Goal: Task Accomplishment & Management: Use online tool/utility

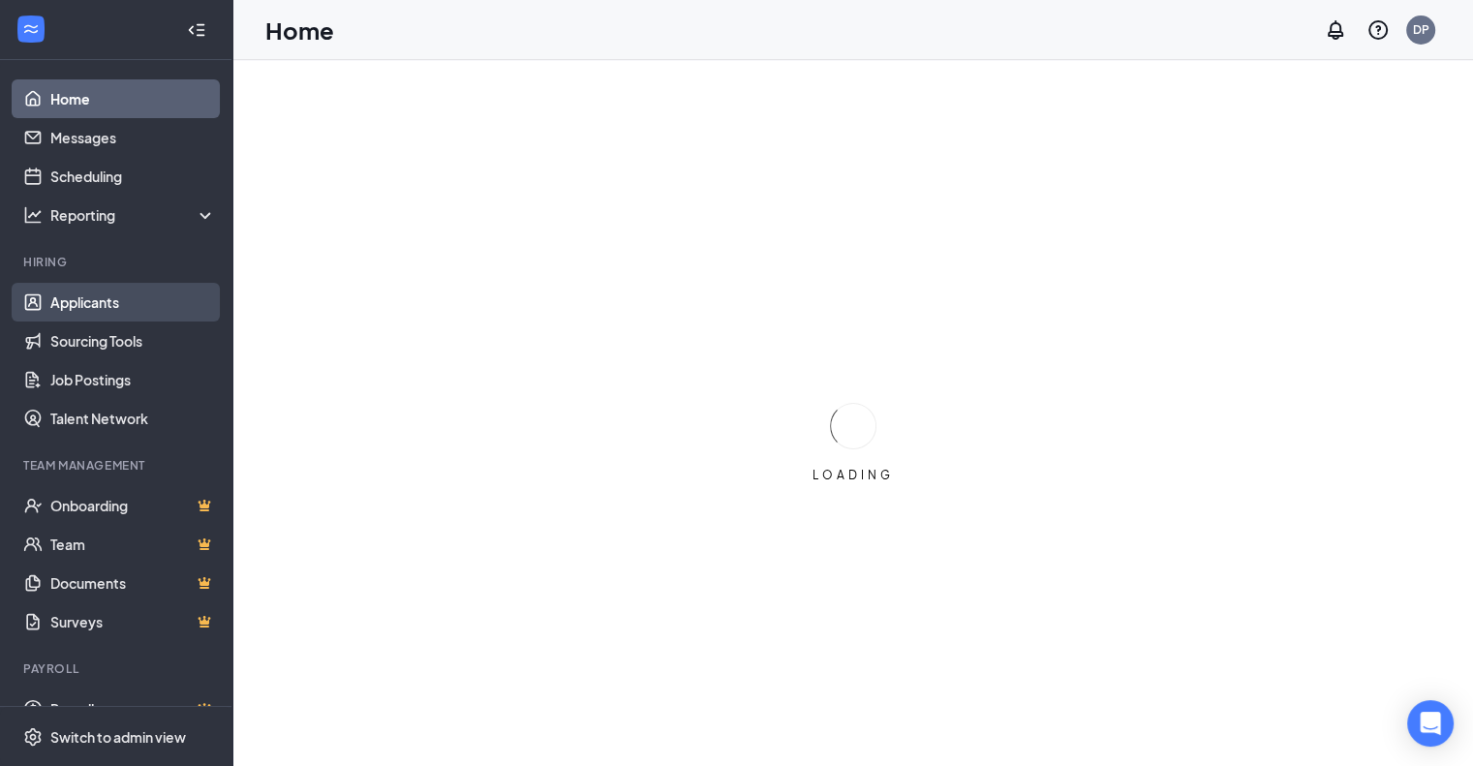
click at [84, 306] on link "Applicants" at bounding box center [133, 302] width 166 height 39
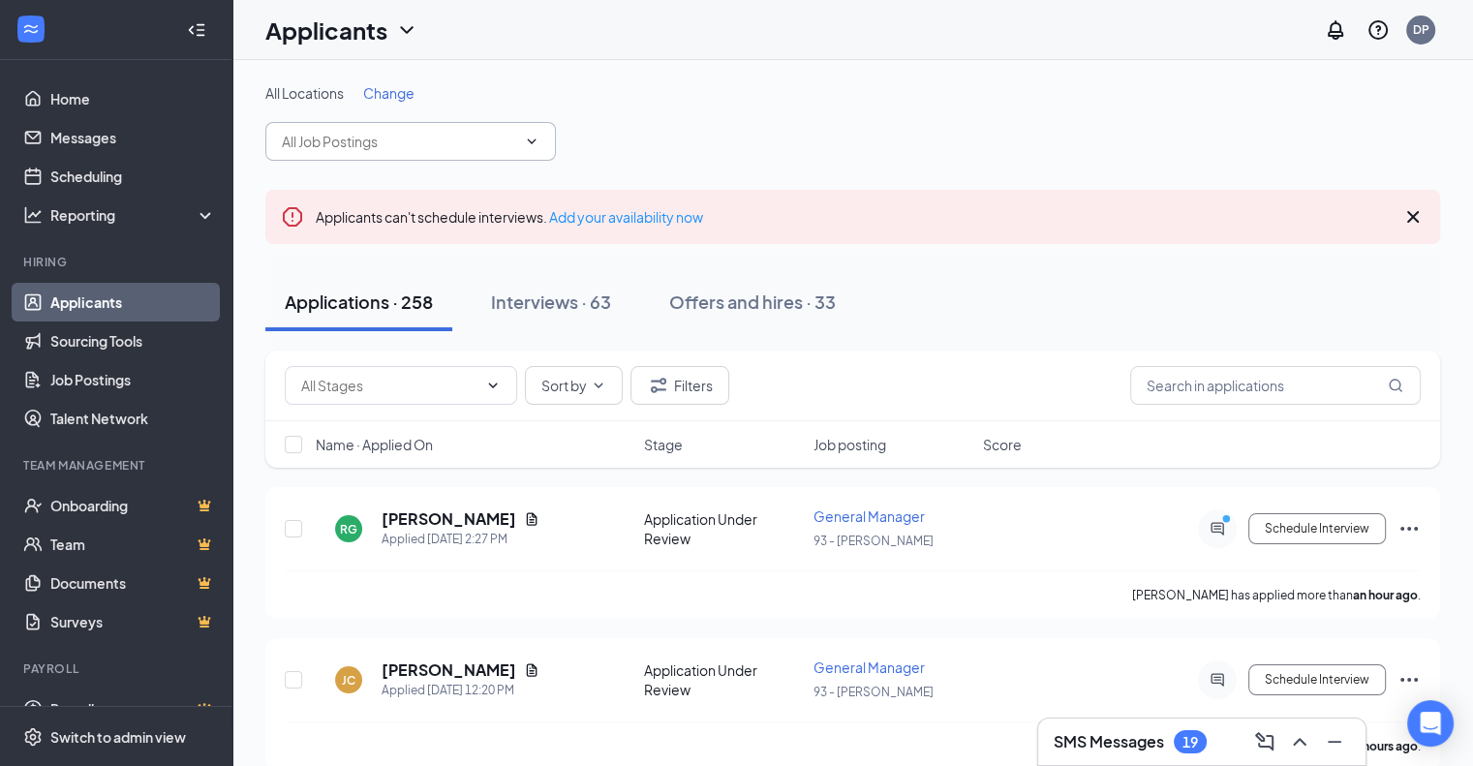
click at [318, 135] on input "text" at bounding box center [399, 141] width 234 height 21
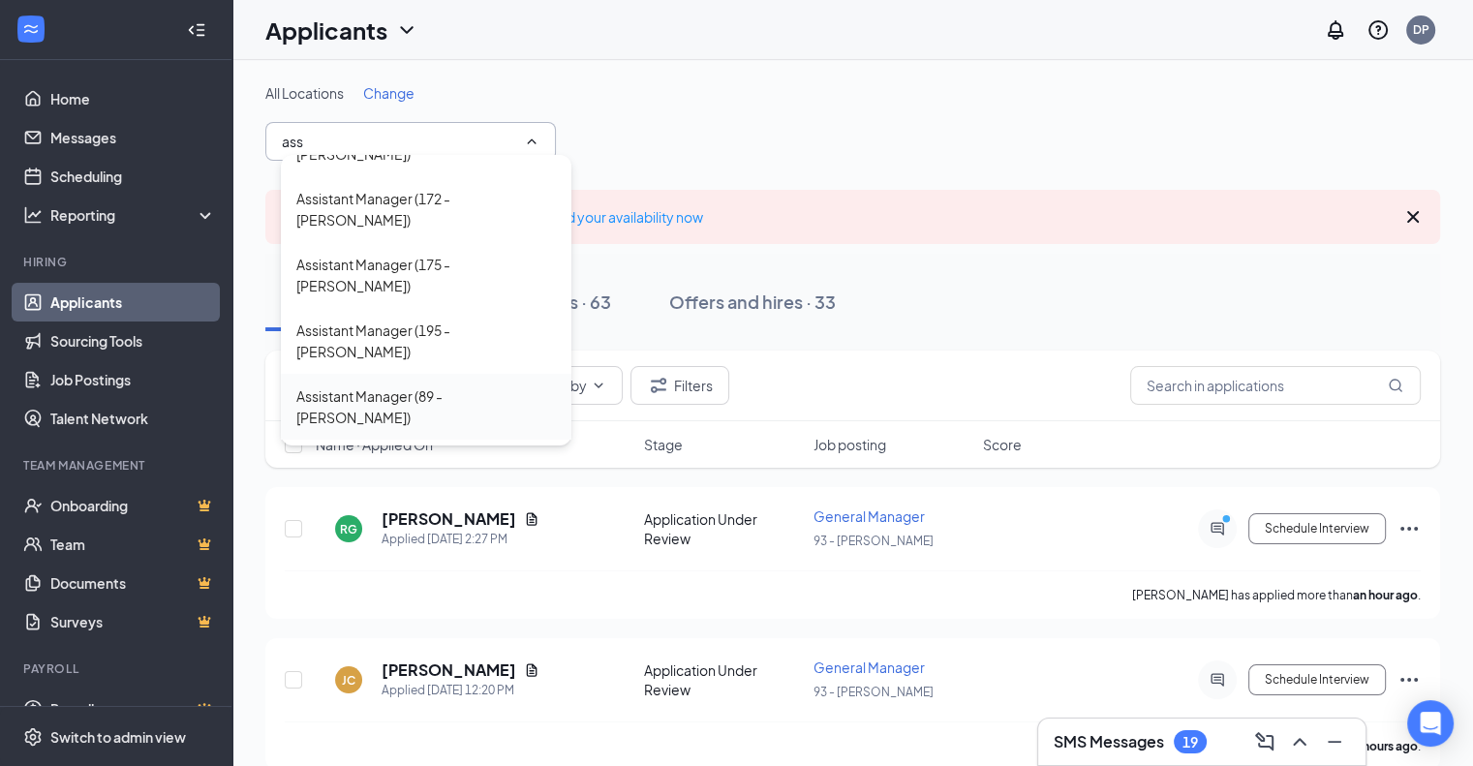
scroll to position [66, 0]
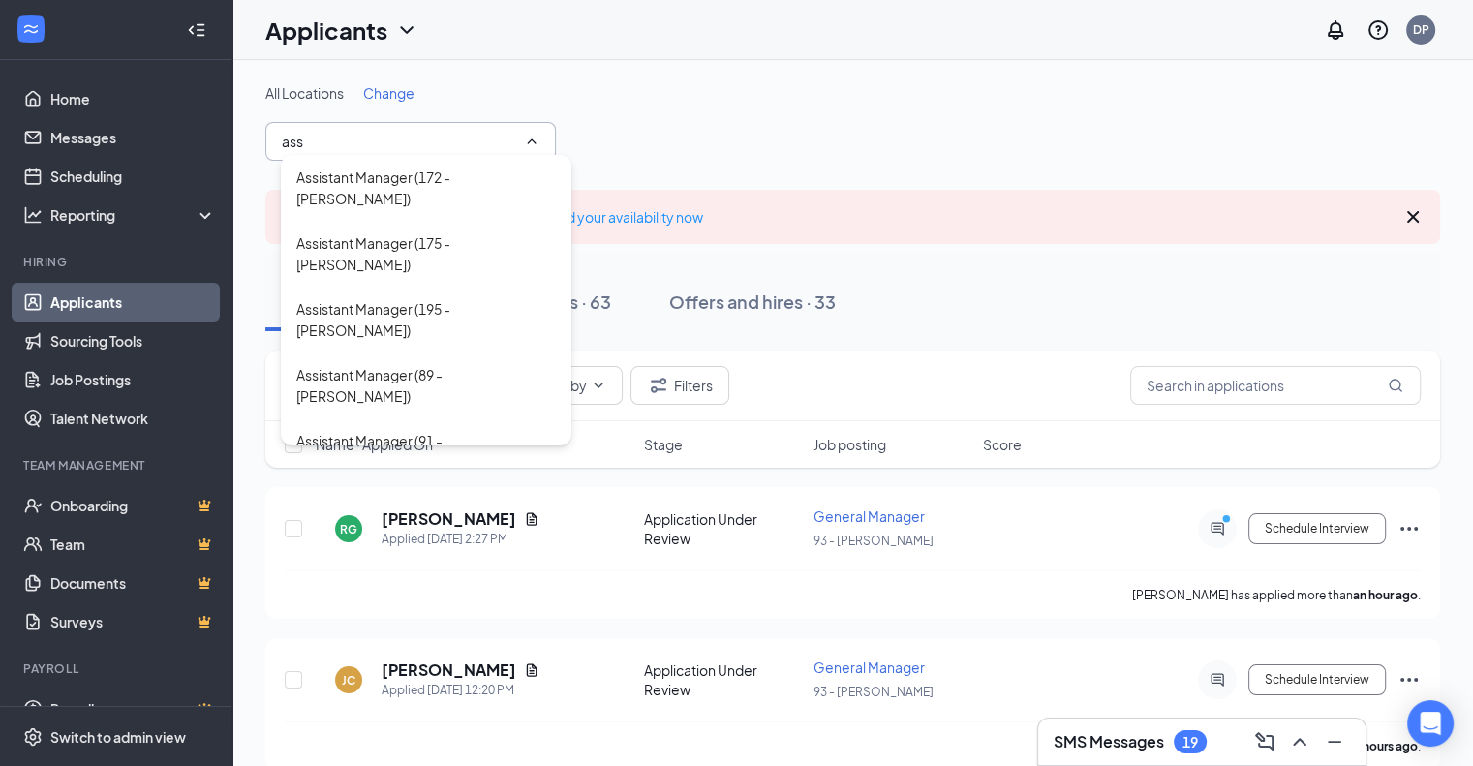
type input "ass"
click at [452, 496] on div "Assistant Manager (93 - [PERSON_NAME])" at bounding box center [425, 517] width 259 height 43
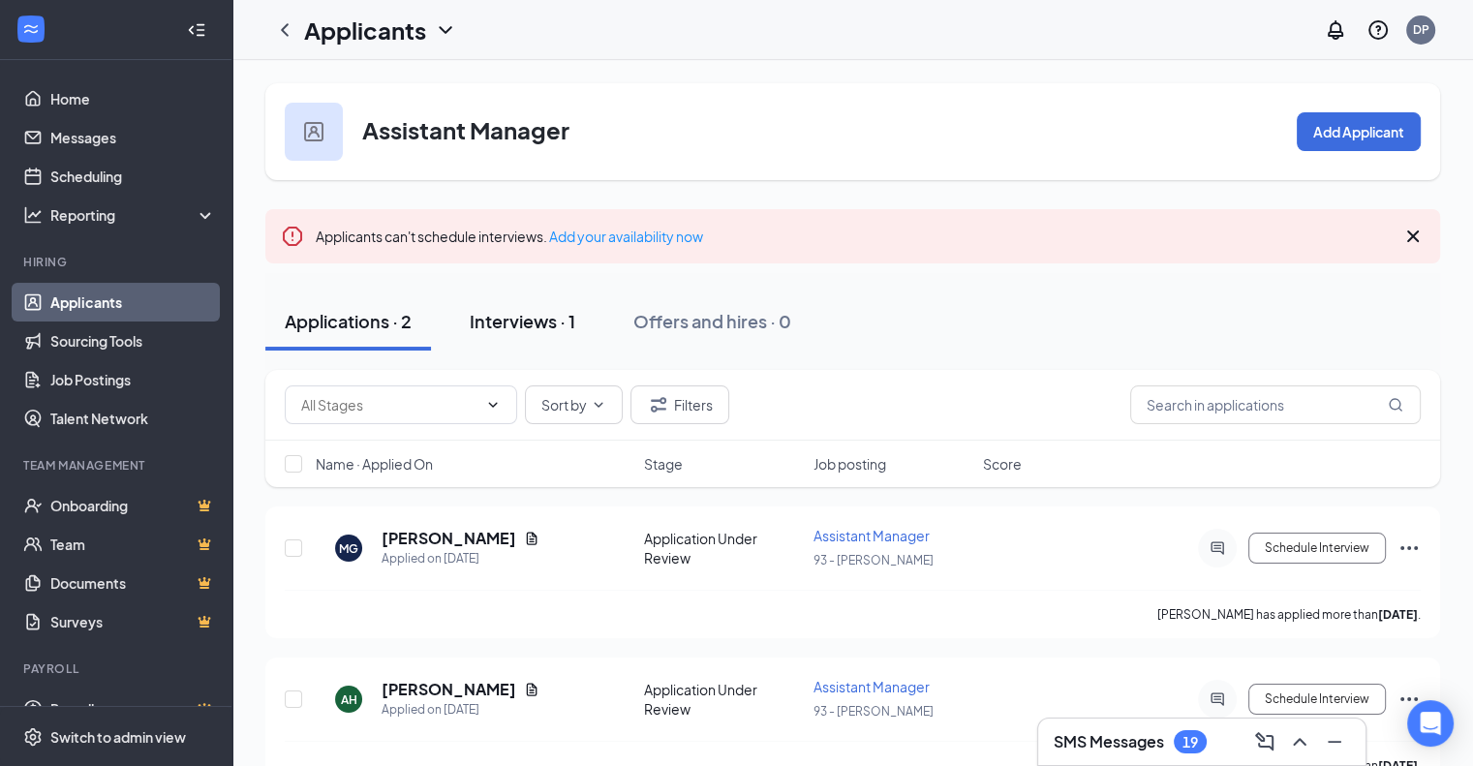
click at [543, 316] on div "Interviews · 1" at bounding box center [523, 321] width 106 height 24
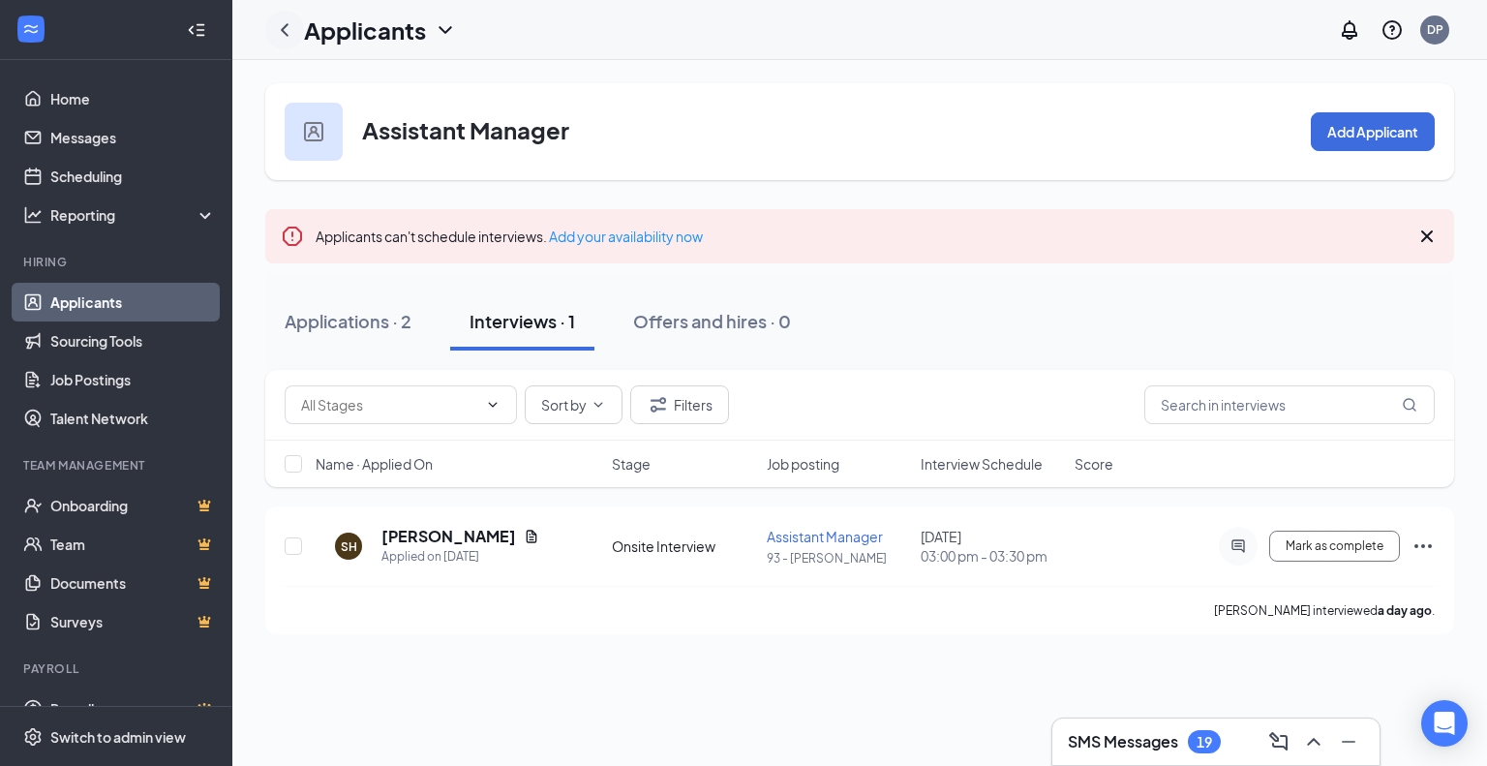
click at [287, 36] on icon "ChevronLeft" at bounding box center [284, 29] width 23 height 23
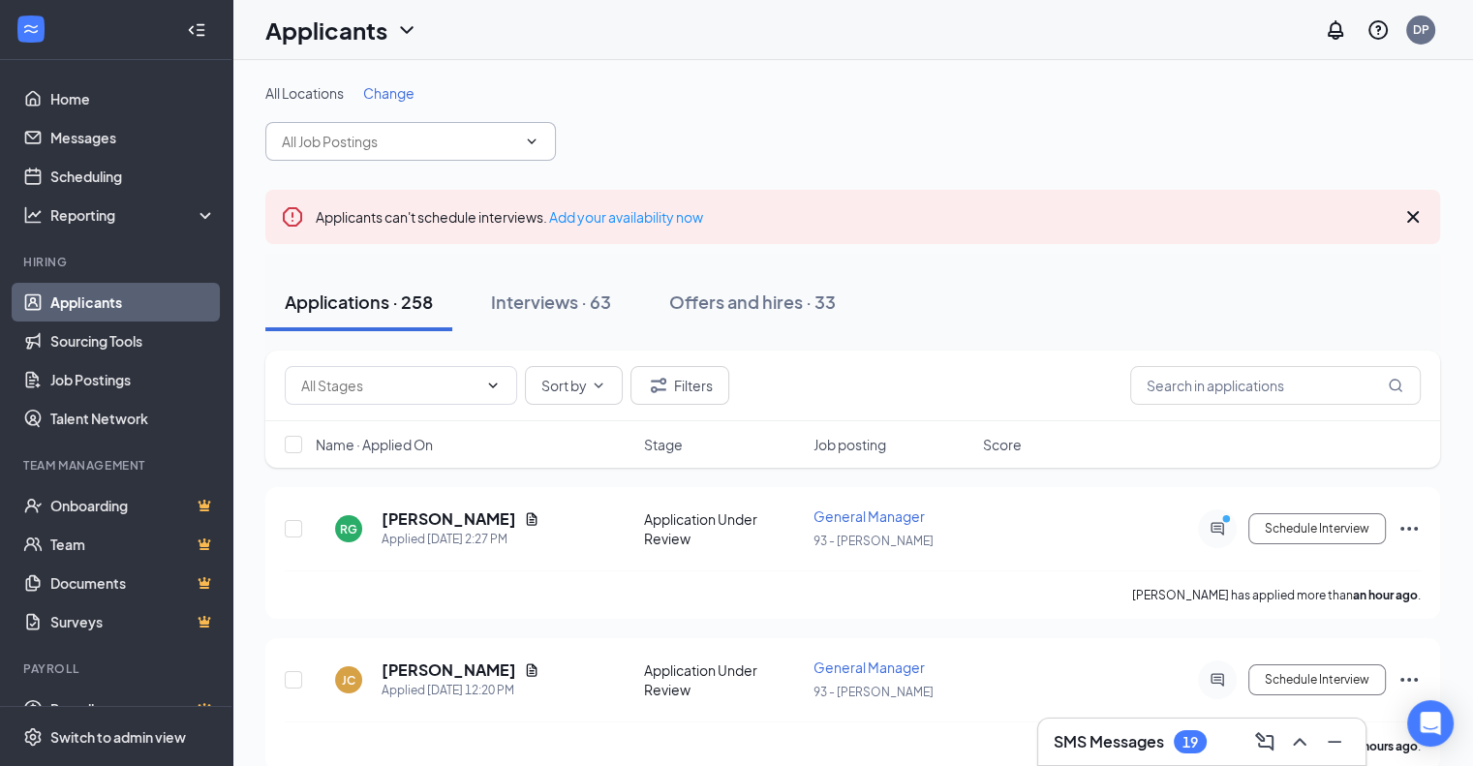
click at [337, 145] on input "text" at bounding box center [399, 141] width 234 height 21
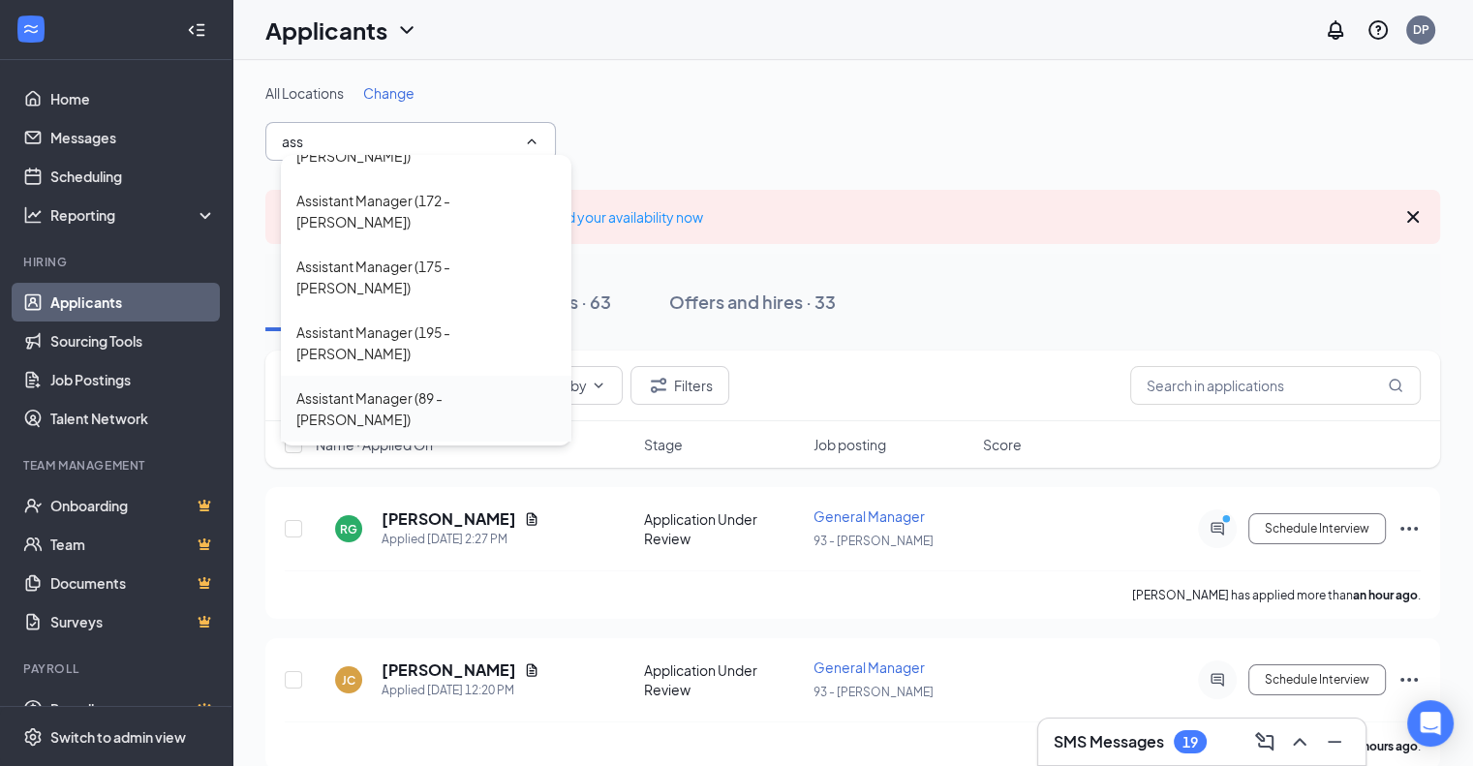
scroll to position [66, 0]
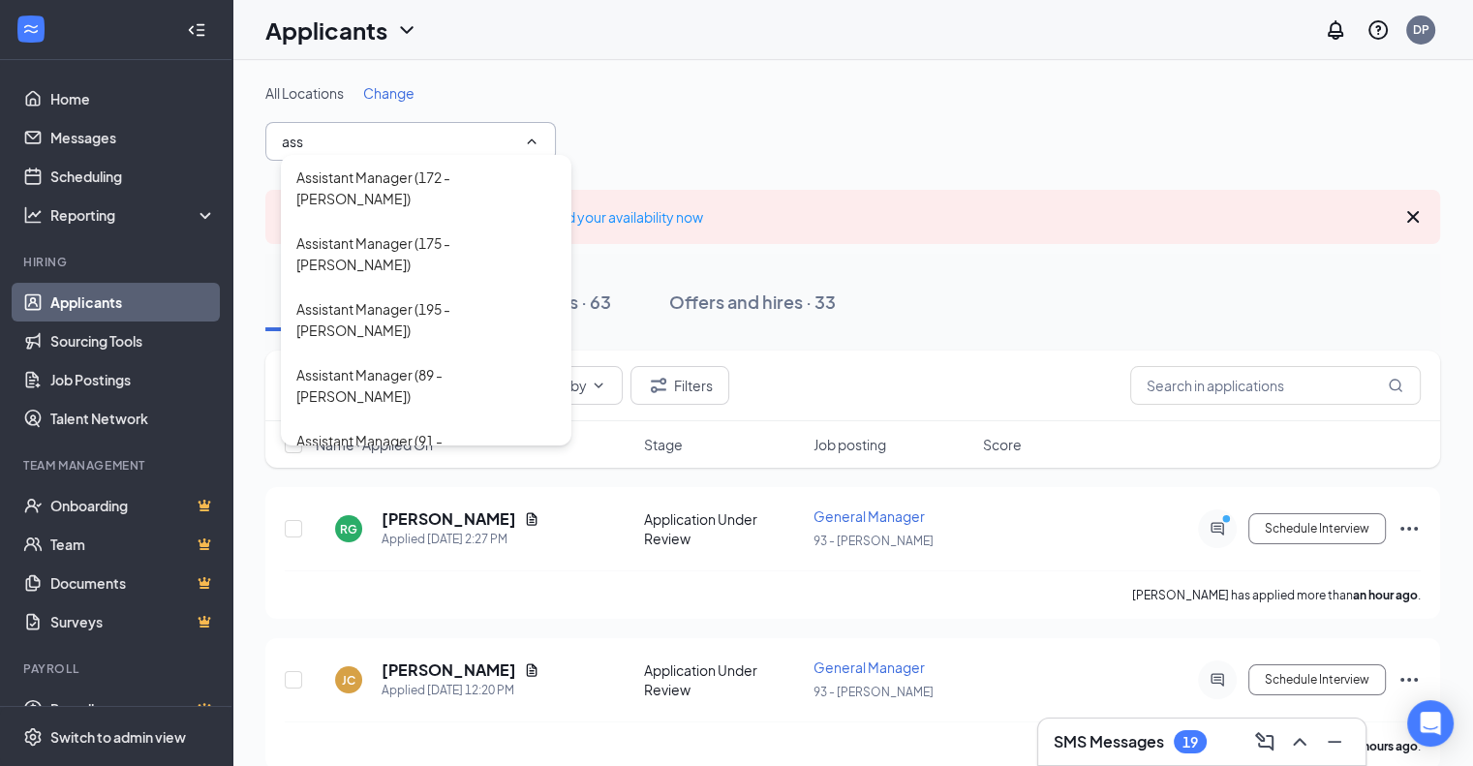
type input "ass"
click at [465, 550] on div "Assistant Manager (94 - [PERSON_NAME])" at bounding box center [426, 583] width 290 height 66
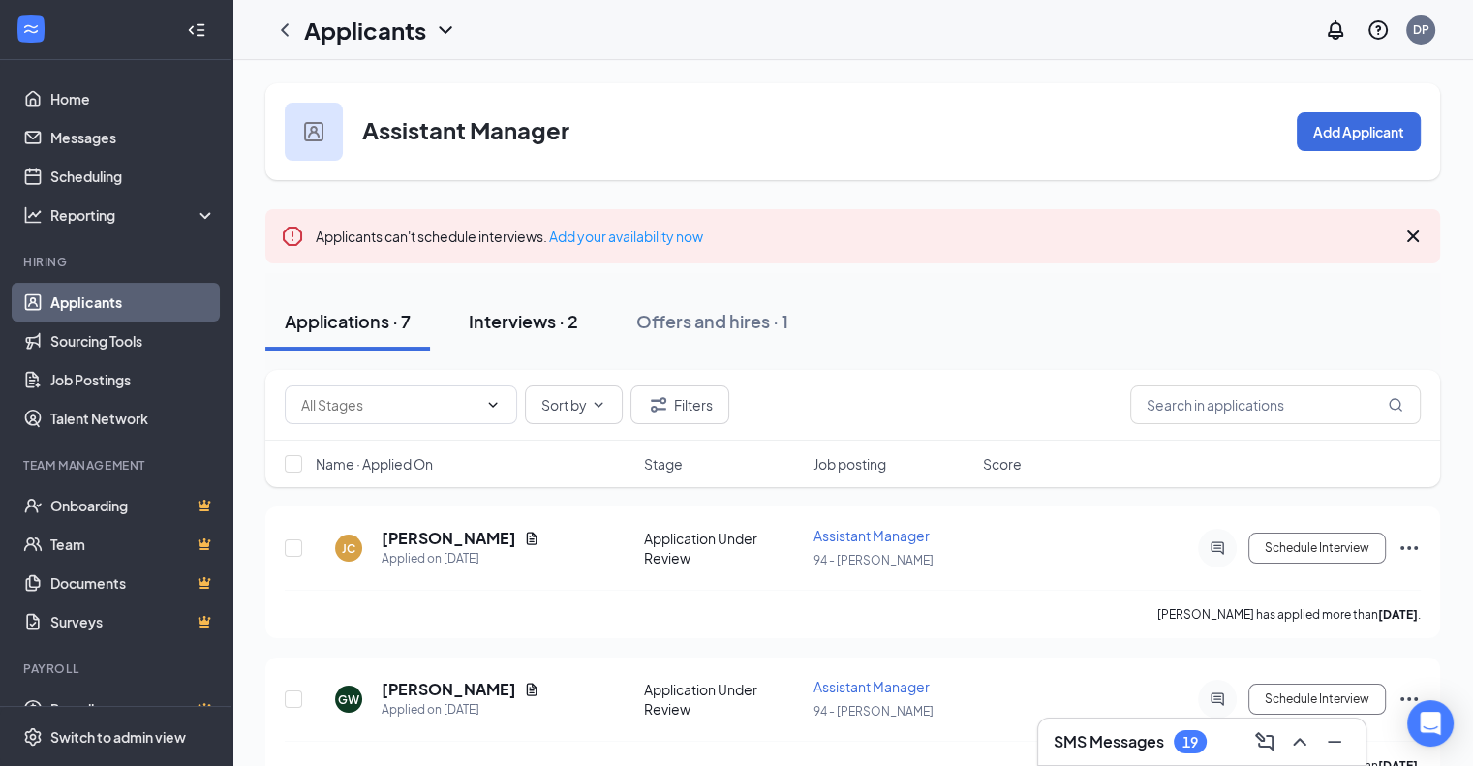
click at [542, 317] on div "Interviews · 2" at bounding box center [523, 321] width 109 height 24
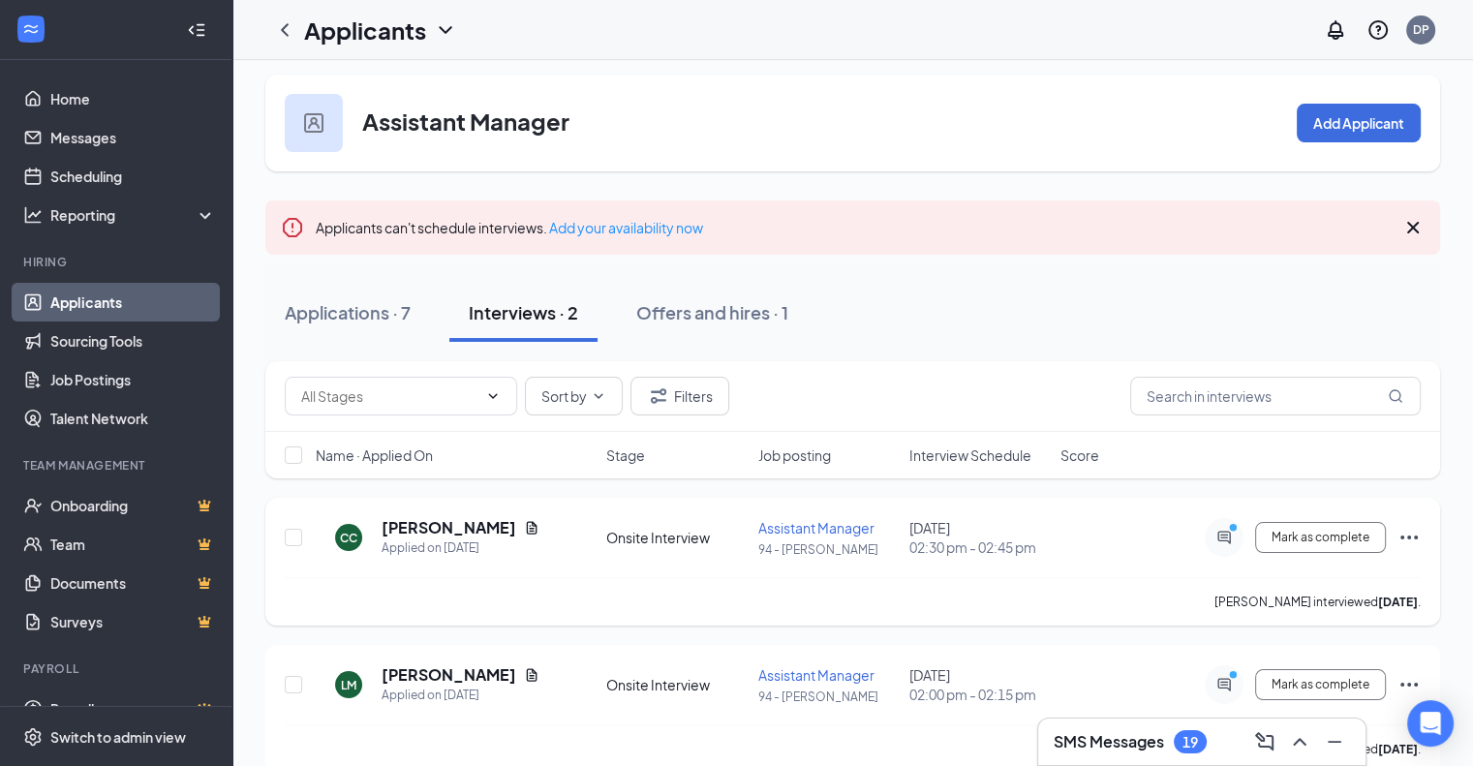
scroll to position [38, 0]
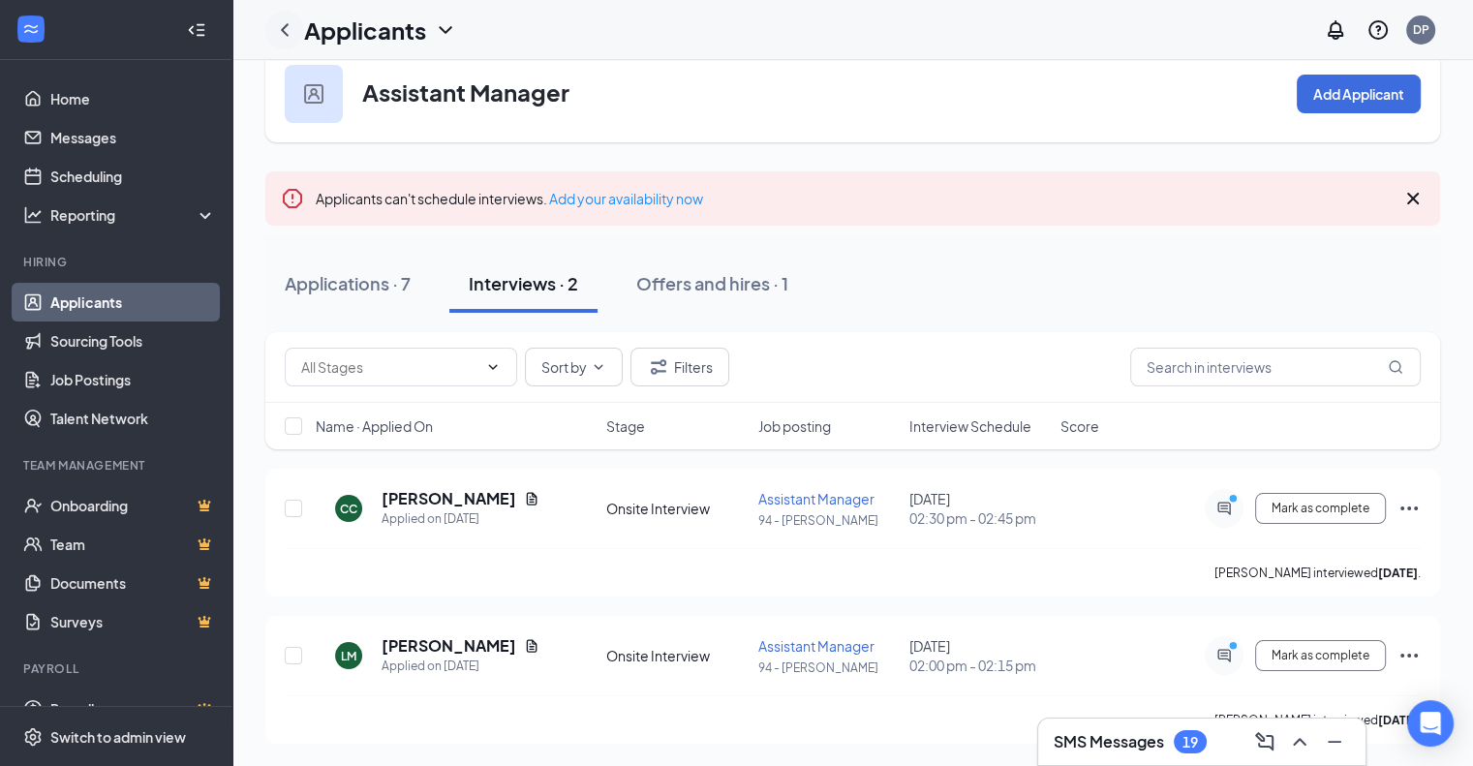
click at [288, 30] on icon "ChevronLeft" at bounding box center [284, 29] width 23 height 23
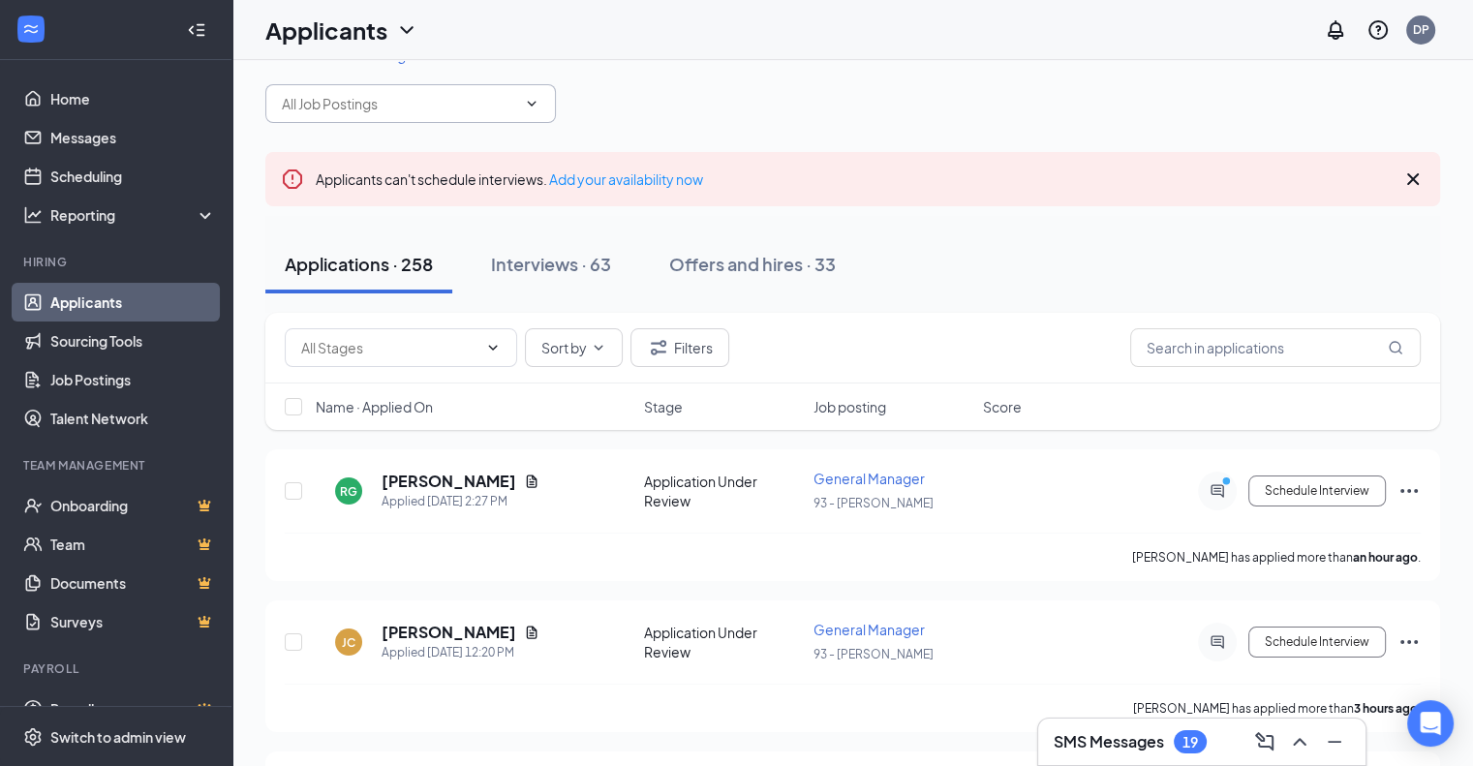
click at [387, 110] on input "text" at bounding box center [399, 103] width 234 height 21
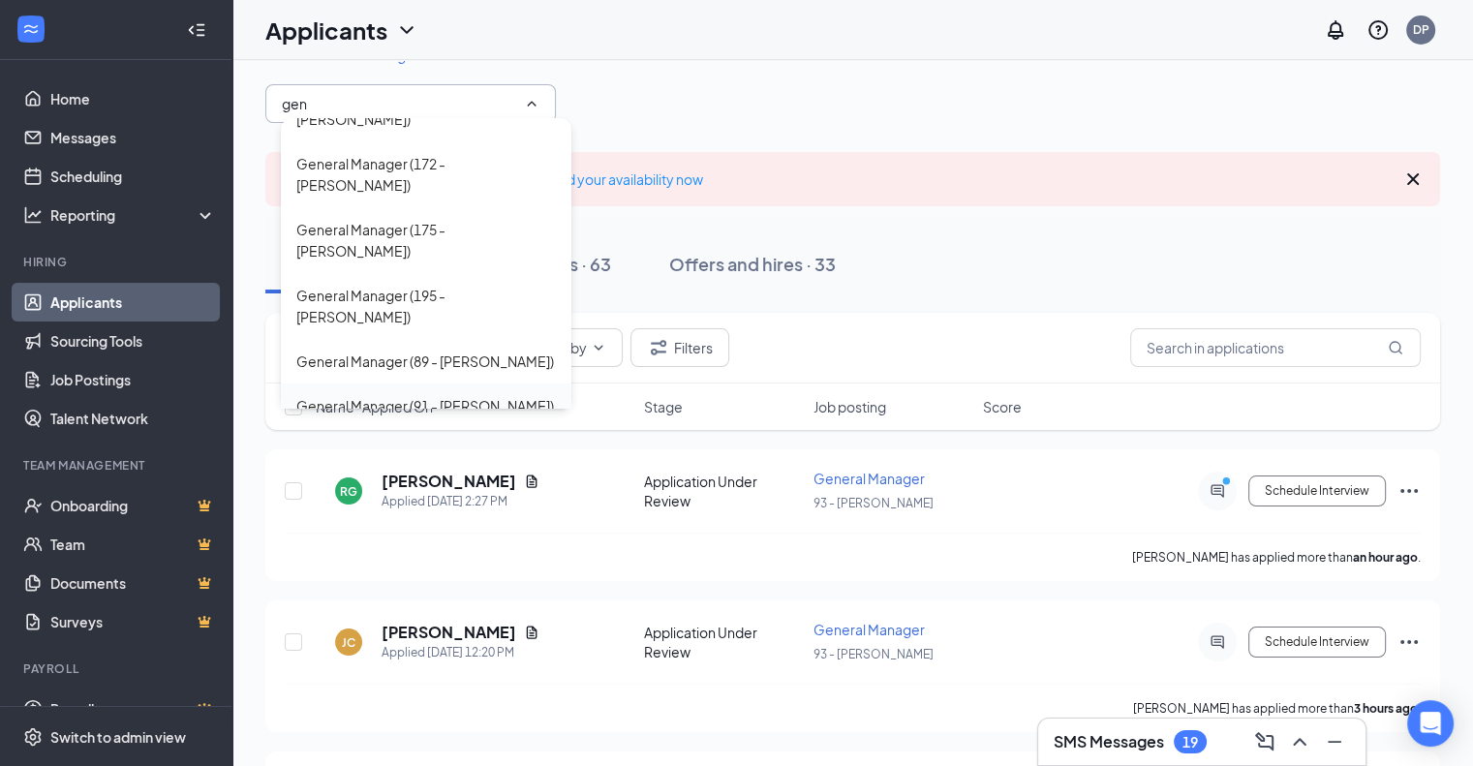
scroll to position [66, 0]
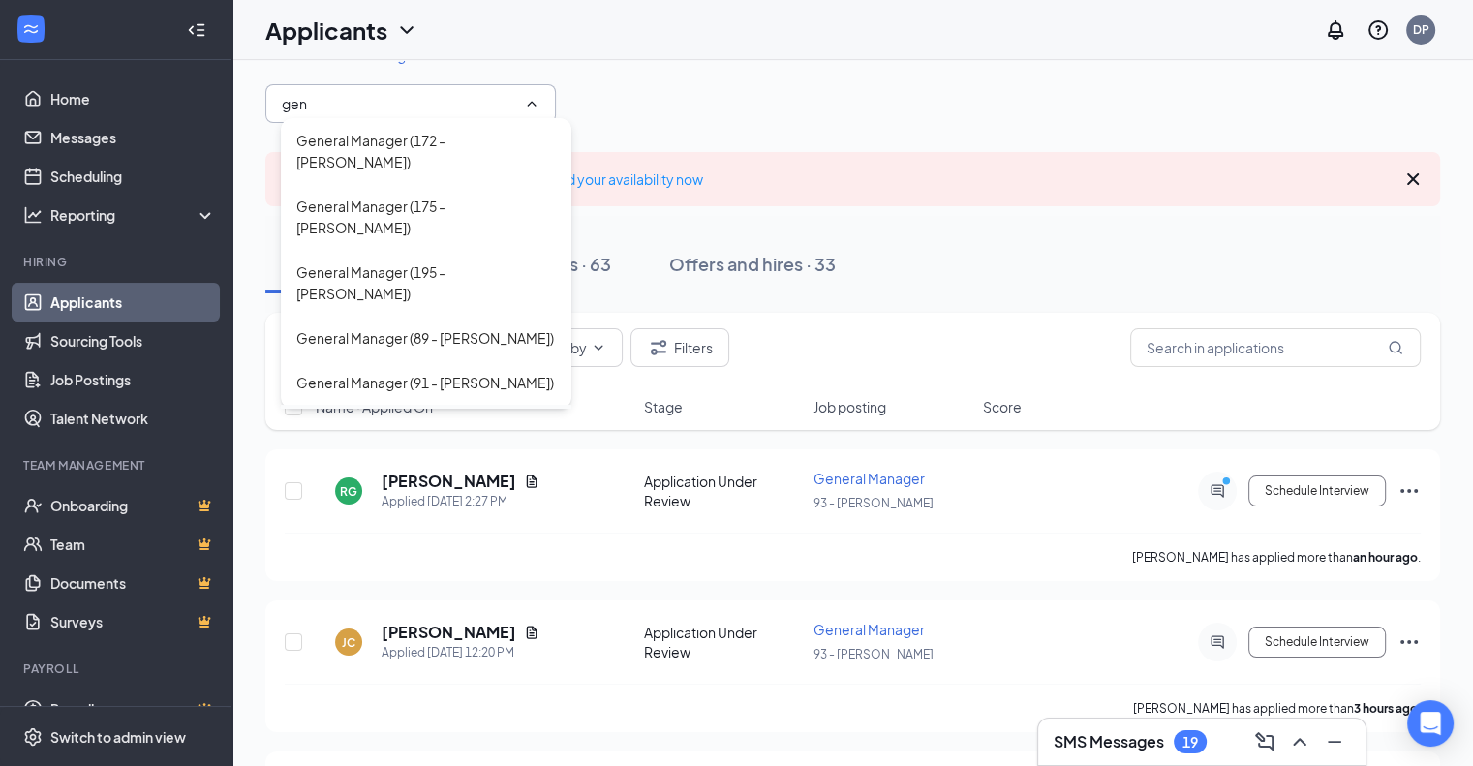
type input "gen"
click at [426, 416] on div "General Manager (93 - [PERSON_NAME])" at bounding box center [425, 426] width 258 height 21
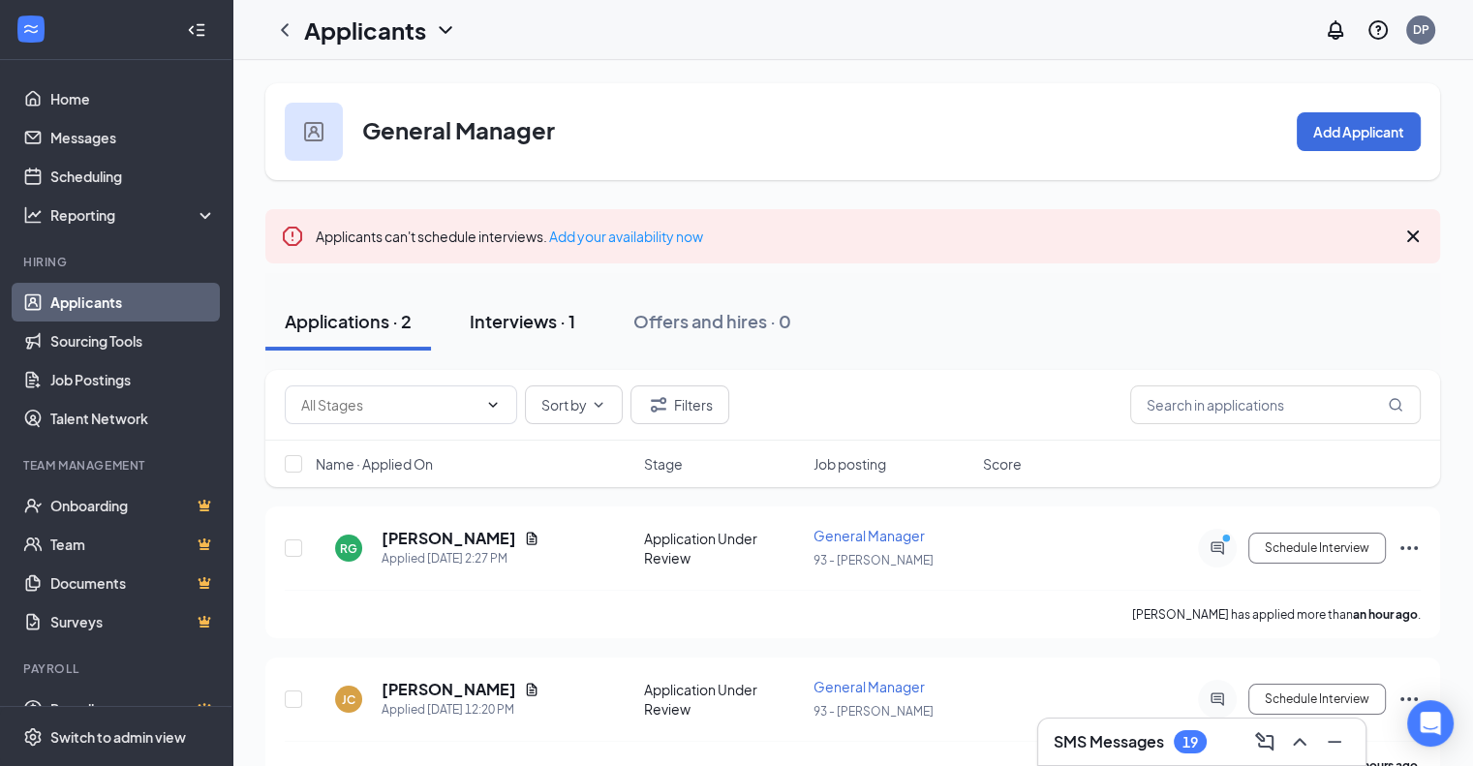
click at [515, 323] on div "Interviews · 1" at bounding box center [523, 321] width 106 height 24
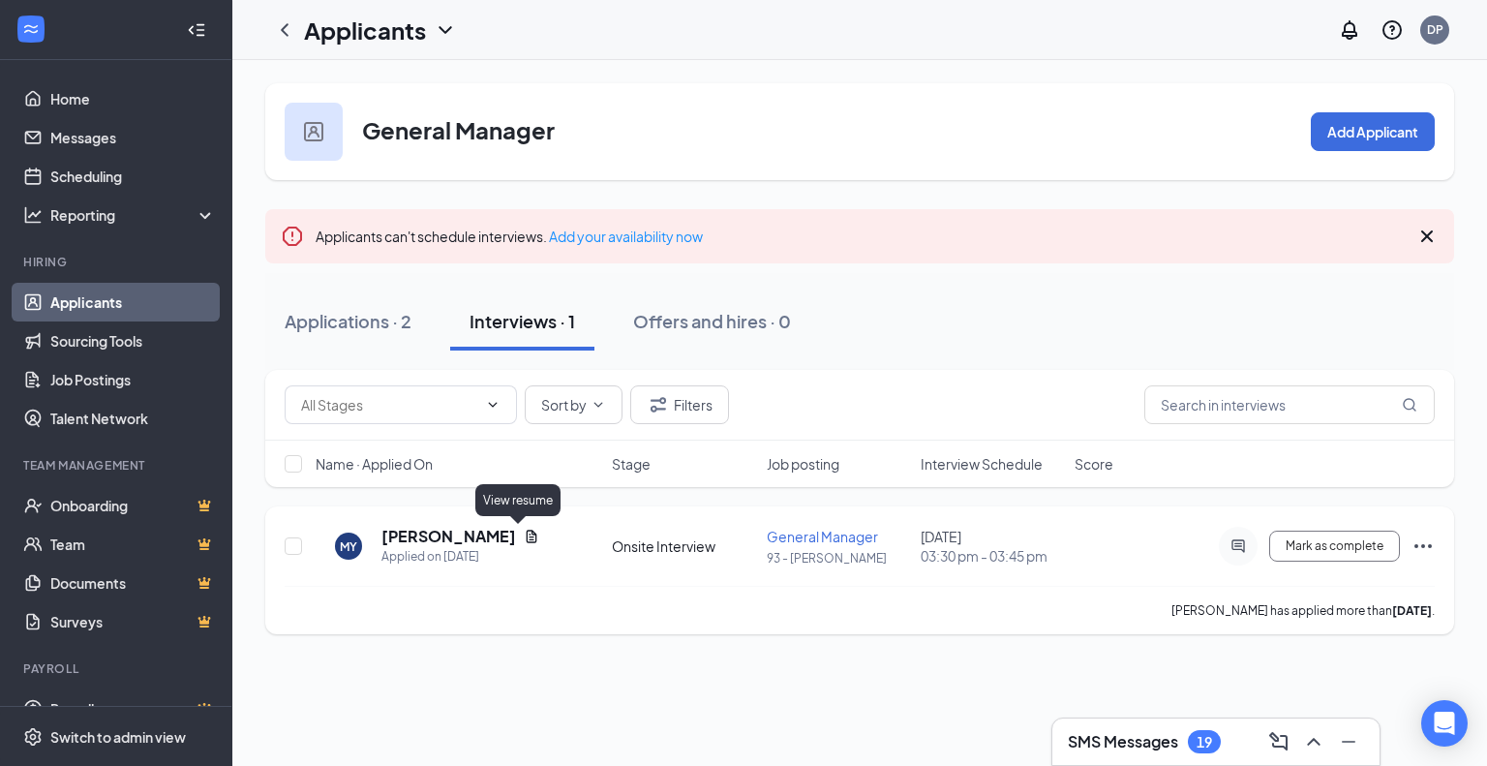
click at [527, 539] on icon "Document" at bounding box center [532, 536] width 11 height 13
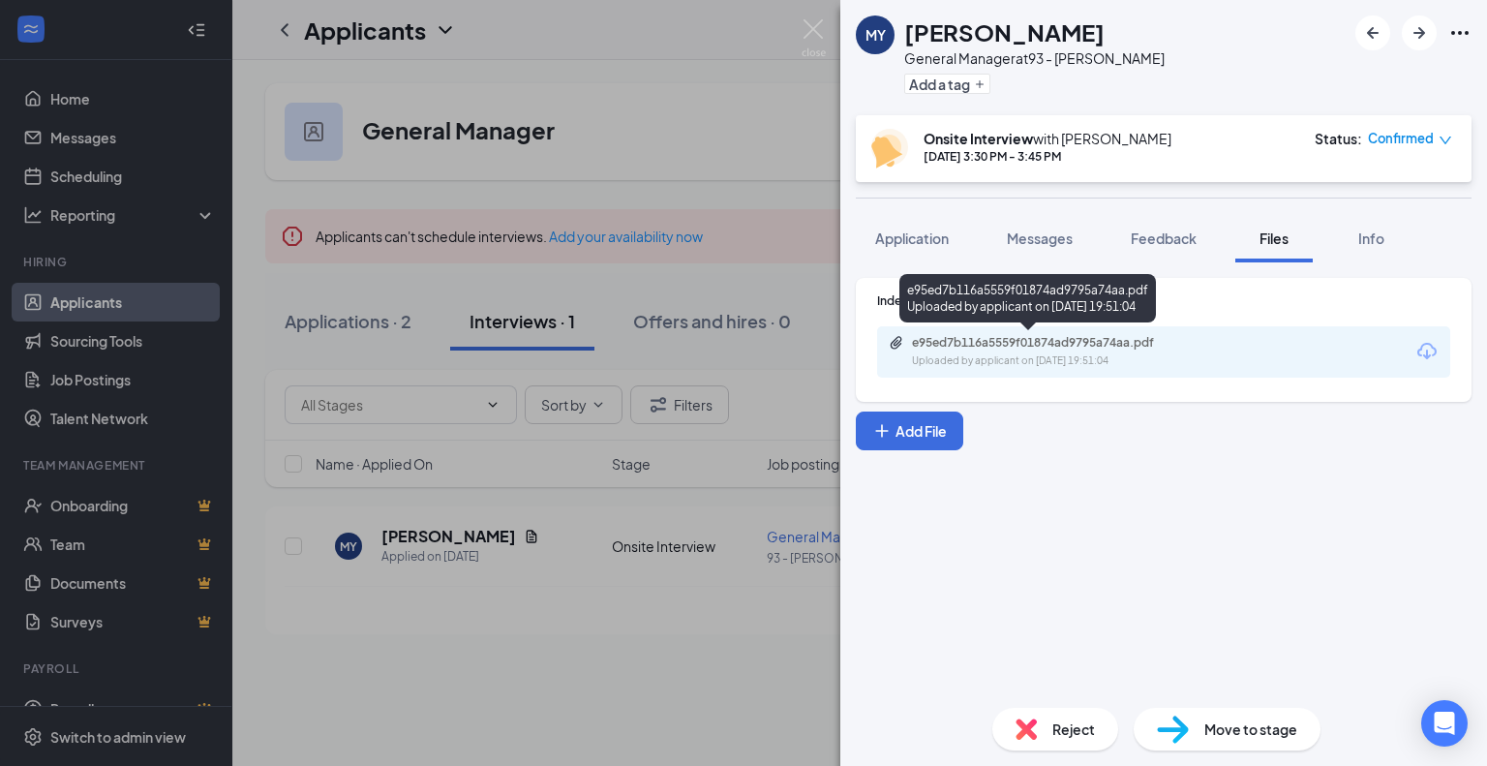
click at [976, 347] on div "e95ed7b116a5559f01874ad9795a74aa.pdf" at bounding box center [1047, 342] width 271 height 15
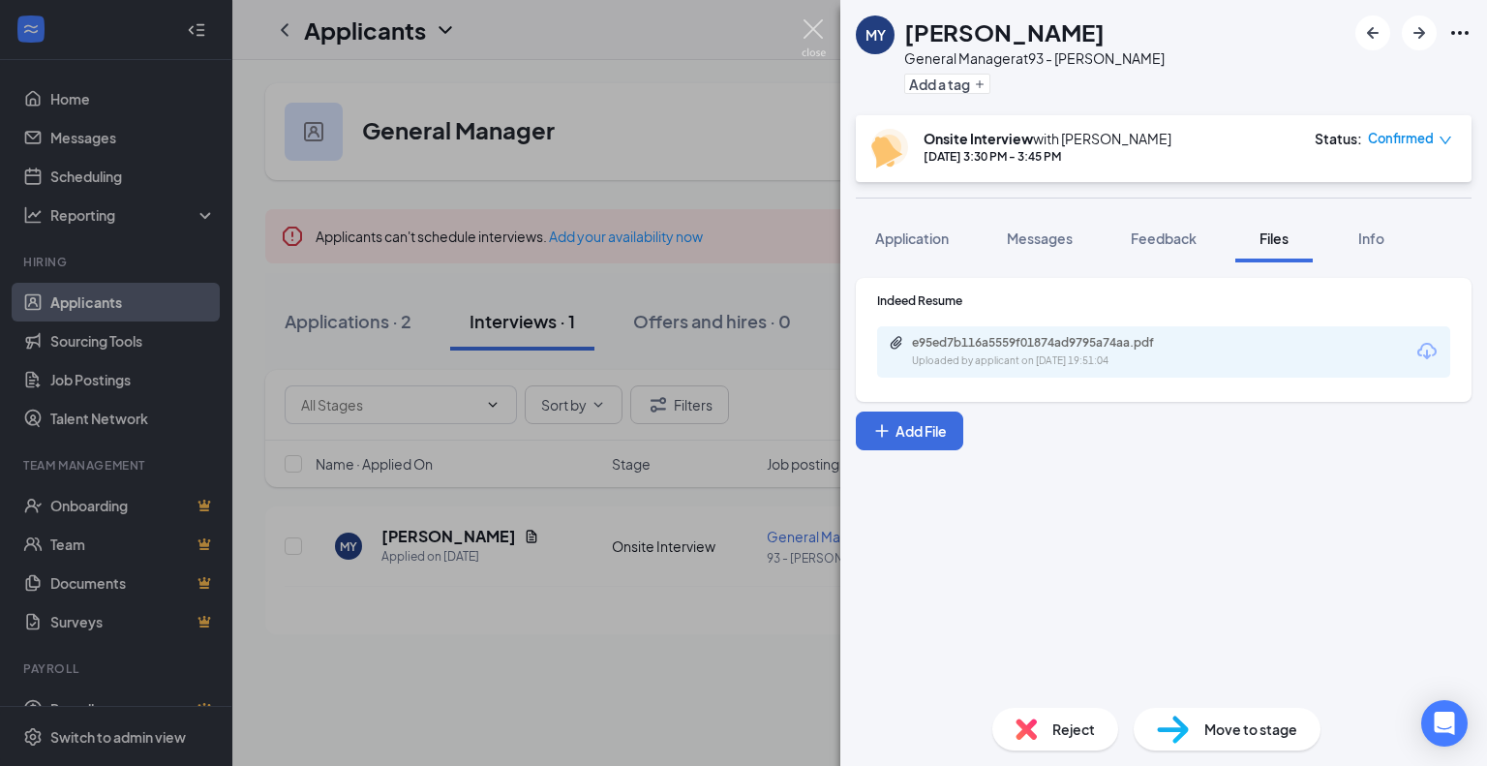
click at [806, 30] on img at bounding box center [814, 38] width 24 height 38
